Goal: Task Accomplishment & Management: Manage account settings

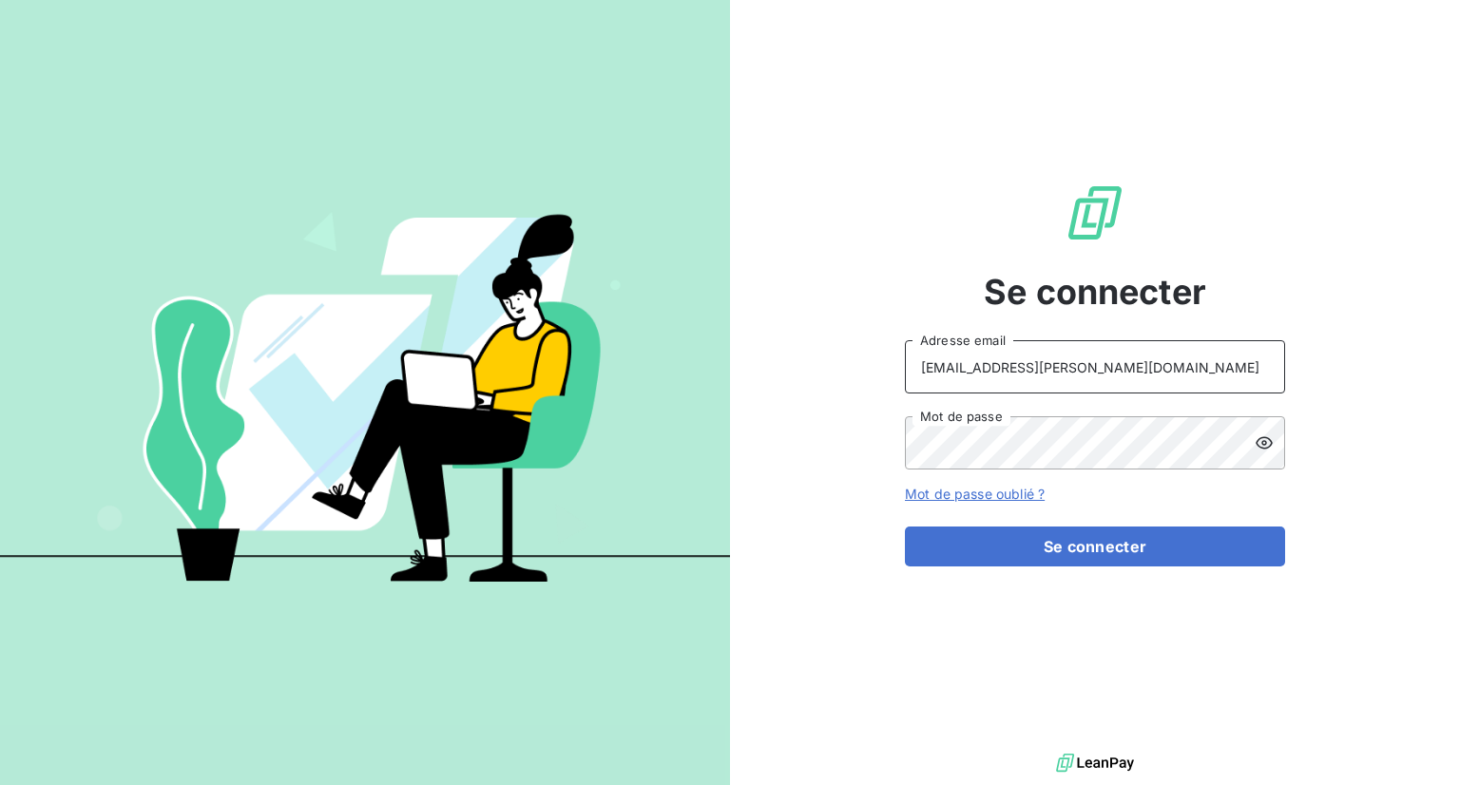
click at [1042, 362] on input "[EMAIL_ADDRESS][PERSON_NAME][DOMAIN_NAME]" at bounding box center [1095, 366] width 380 height 53
type input "[EMAIL_ADDRESS][PERSON_NAME][DOMAIN_NAME]"
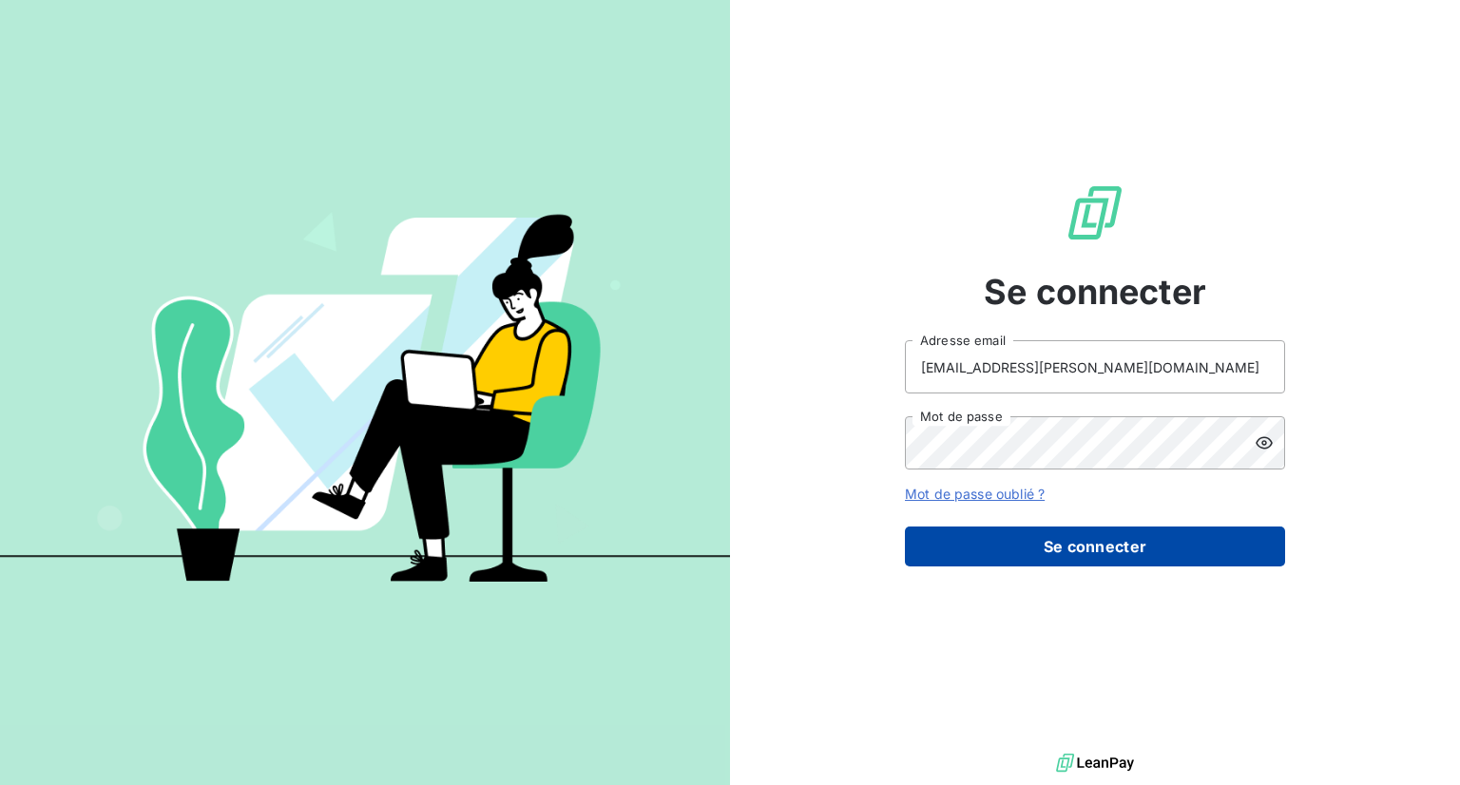
click at [1089, 554] on button "Se connecter" at bounding box center [1095, 546] width 380 height 40
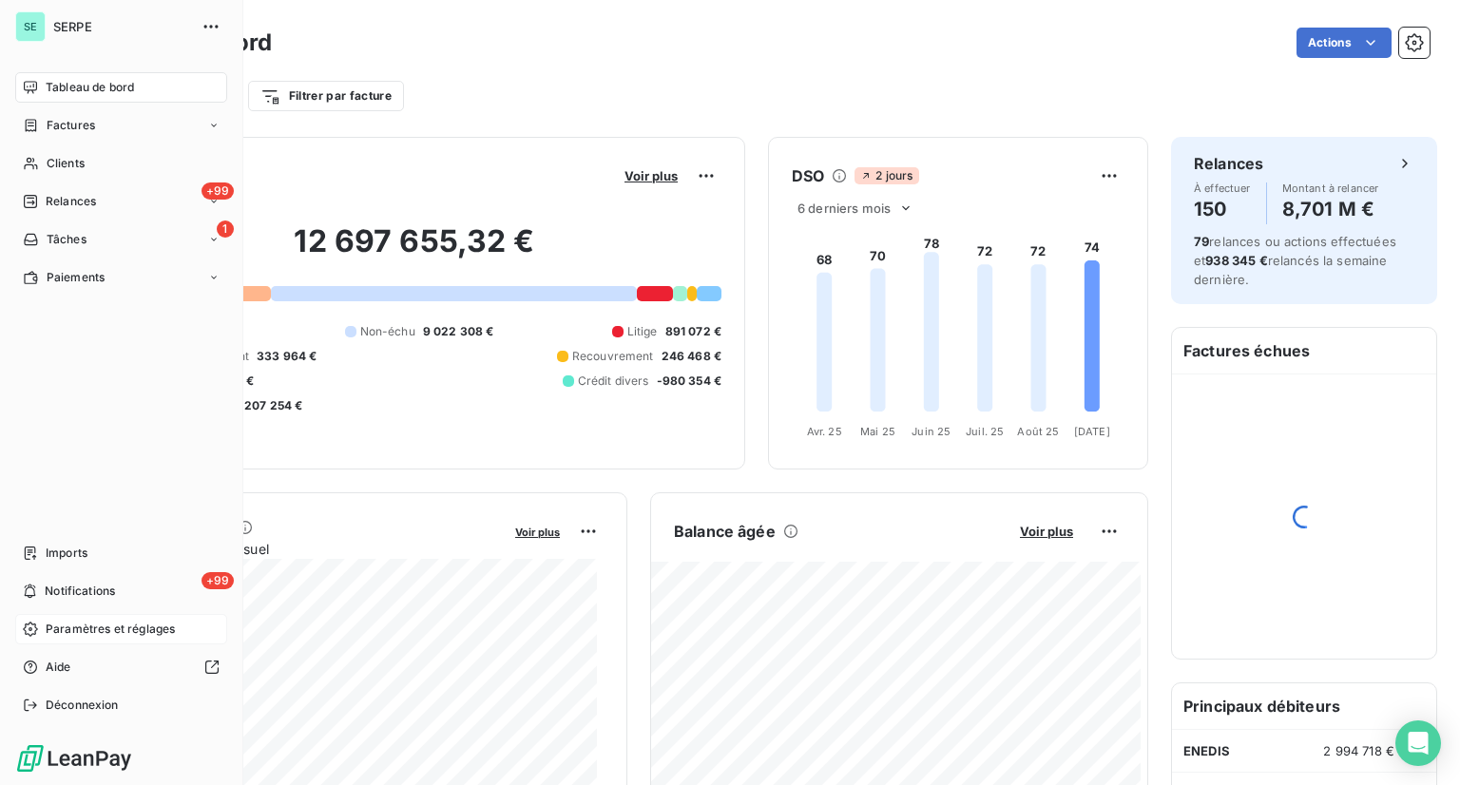
click at [103, 633] on span "Paramètres et réglages" at bounding box center [110, 629] width 129 height 17
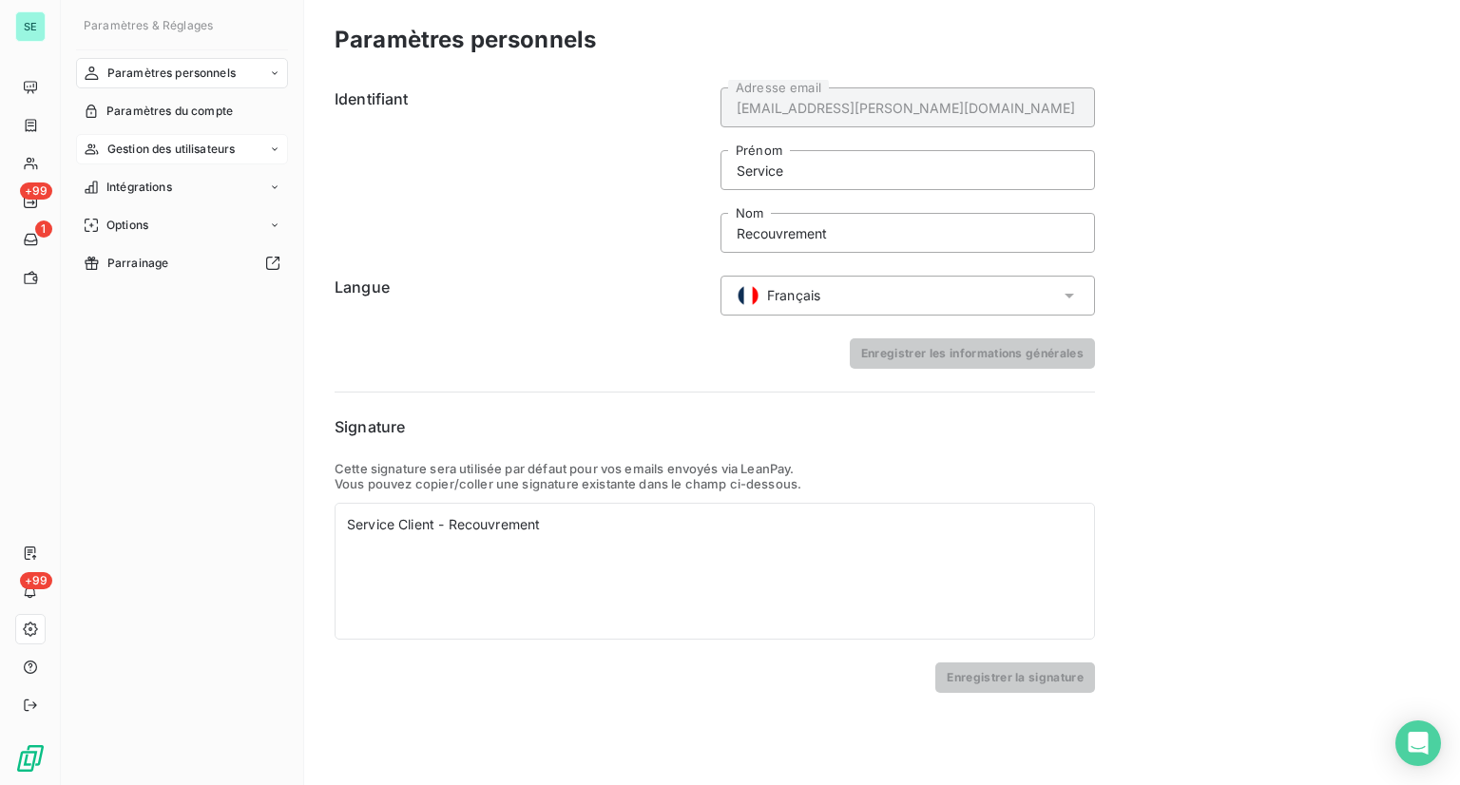
click at [220, 153] on span "Gestion des utilisateurs" at bounding box center [171, 149] width 128 height 17
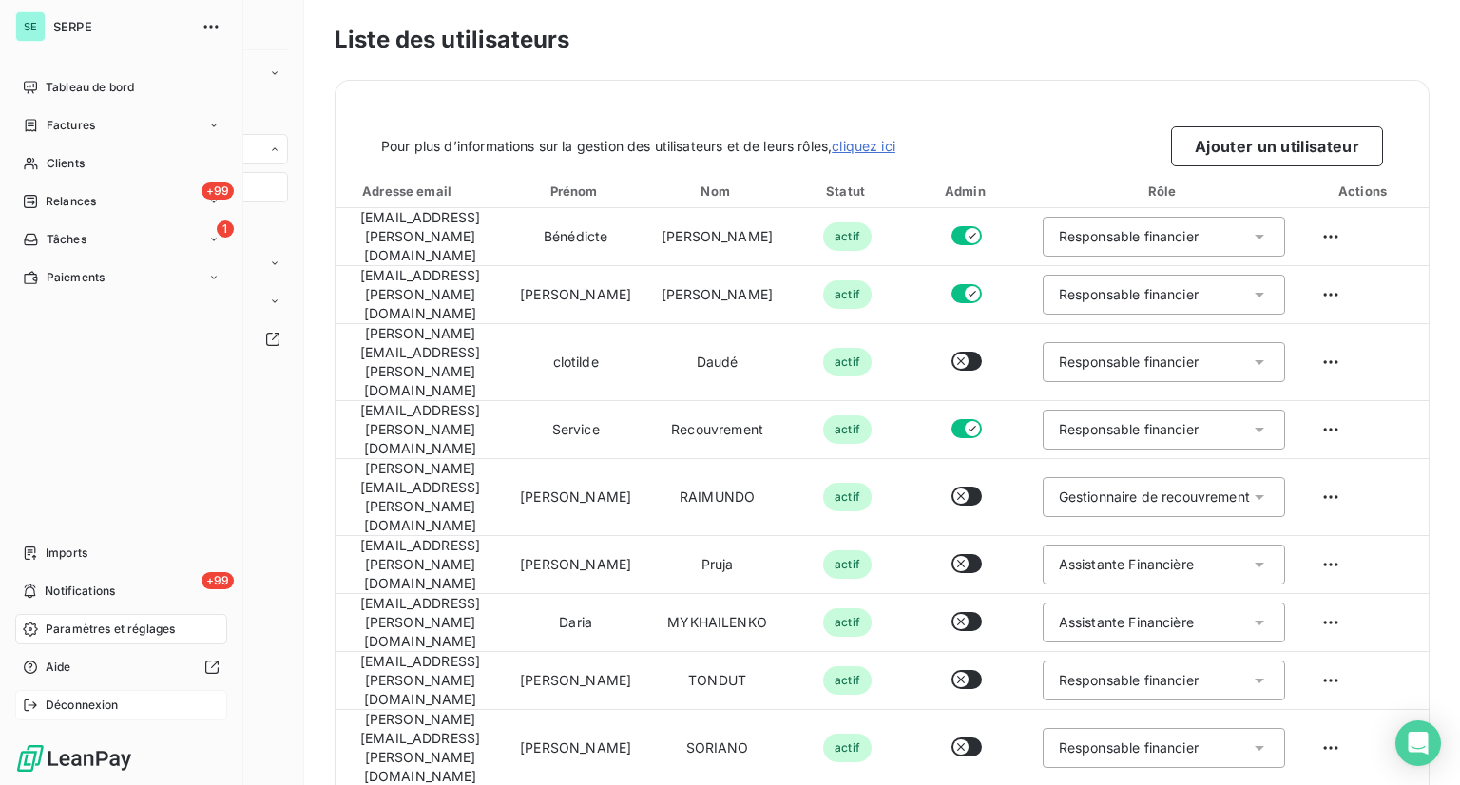
click at [78, 710] on span "Déconnexion" at bounding box center [82, 705] width 73 height 17
